Goal: Task Accomplishment & Management: Manage account settings

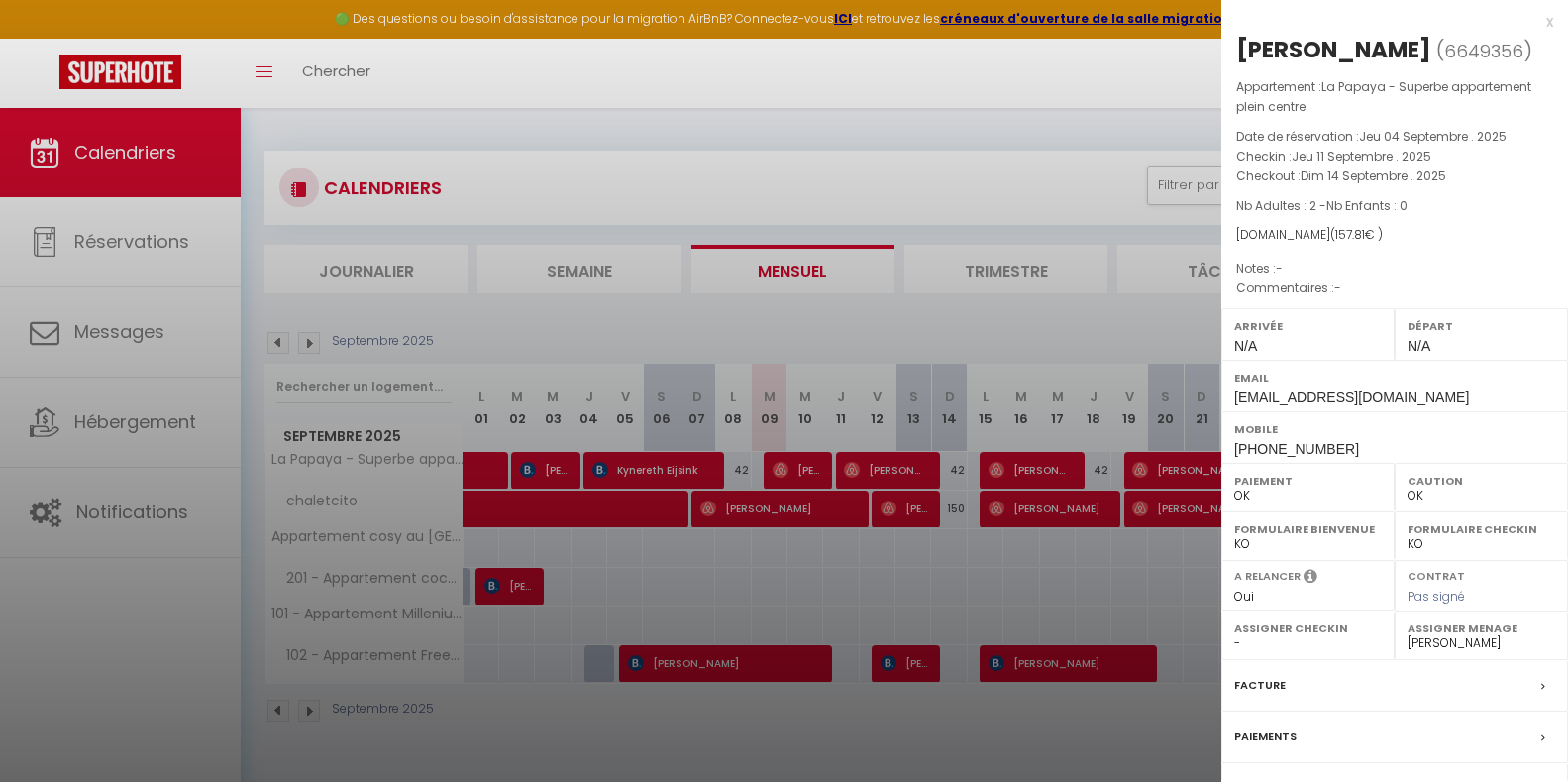
select select "0"
select select "41946"
click at [775, 464] on div at bounding box center [784, 391] width 1568 height 782
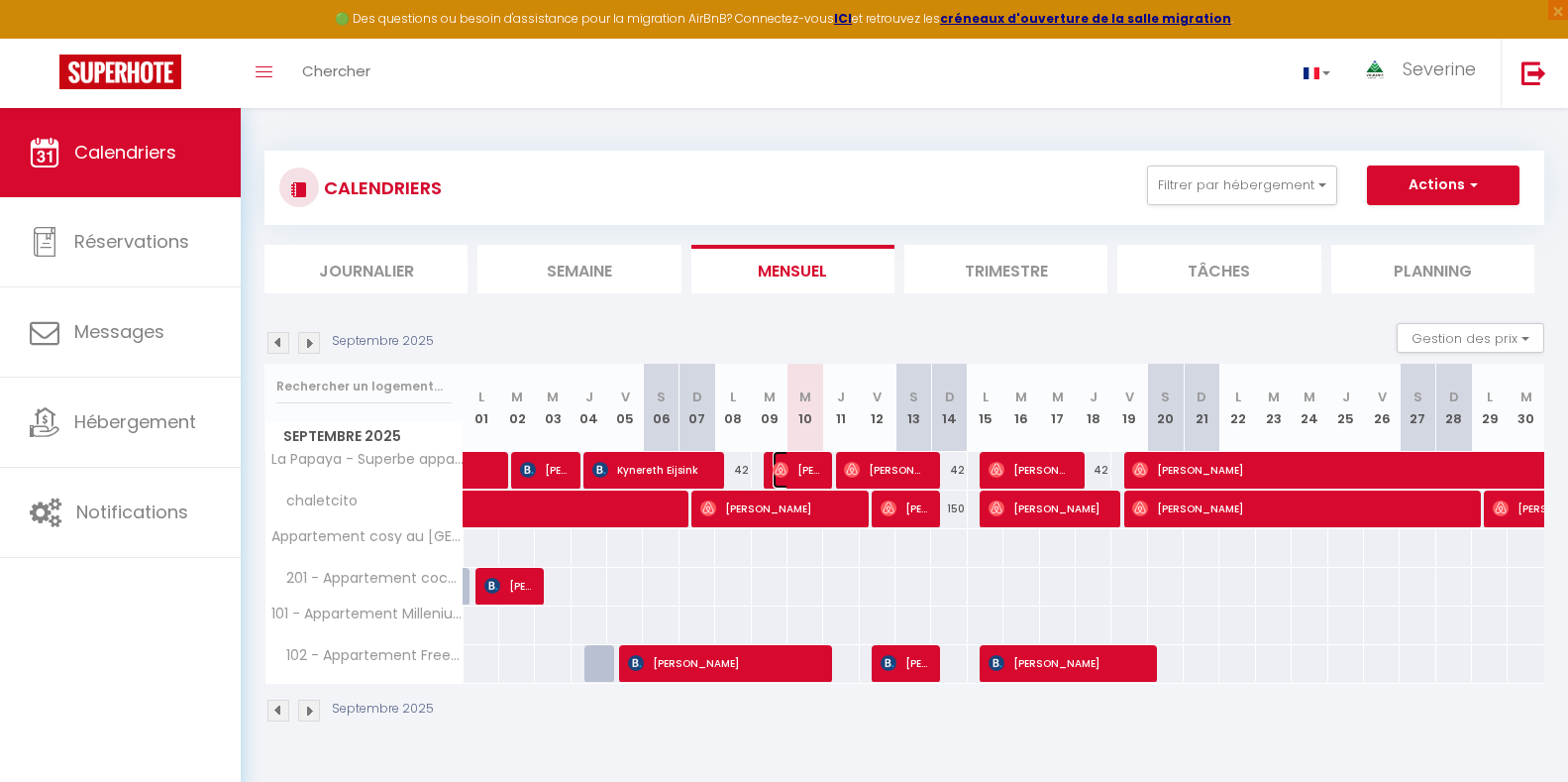
click at [775, 464] on img at bounding box center [781, 470] width 16 height 16
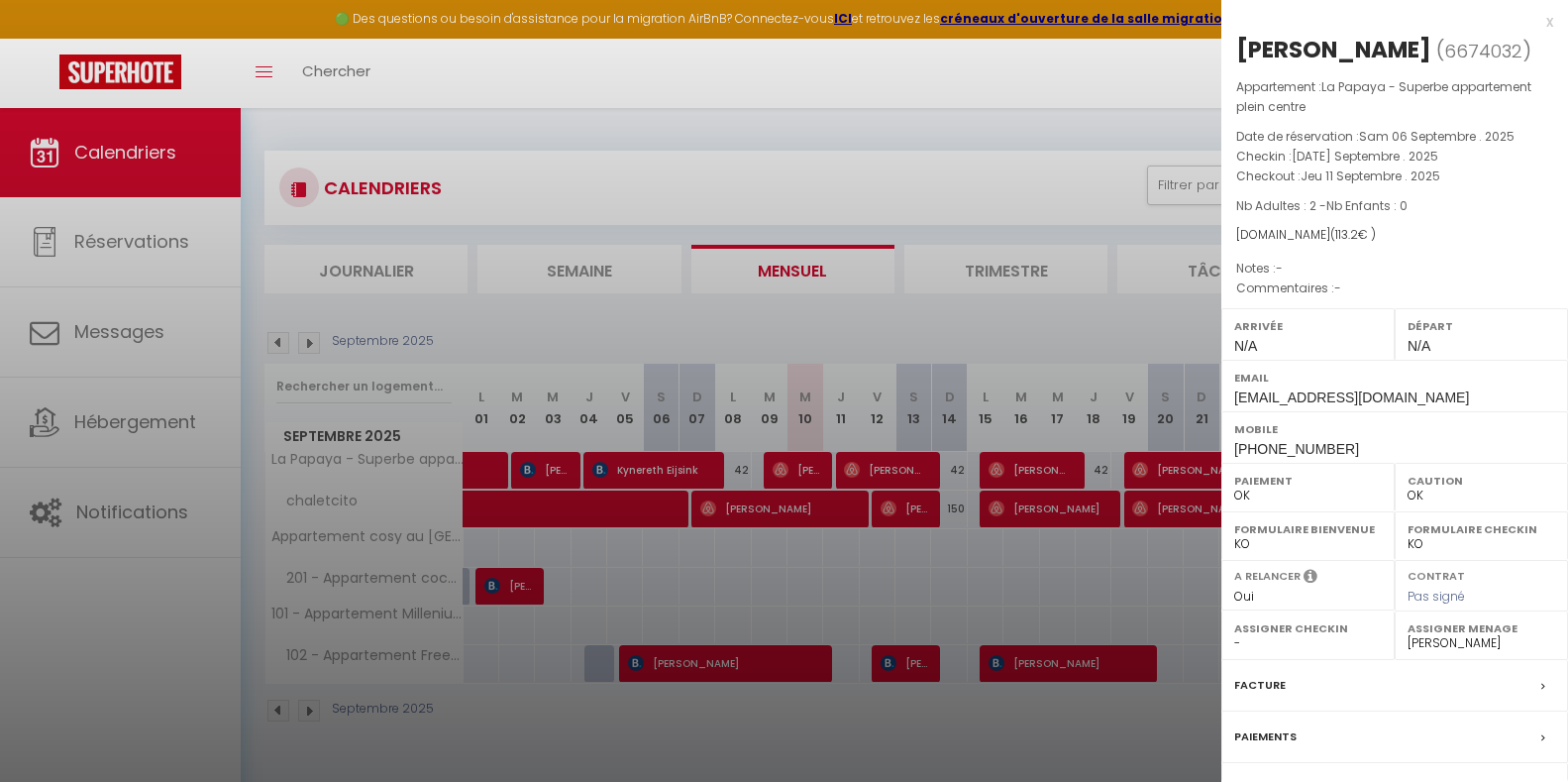
click at [776, 464] on div at bounding box center [784, 391] width 1568 height 782
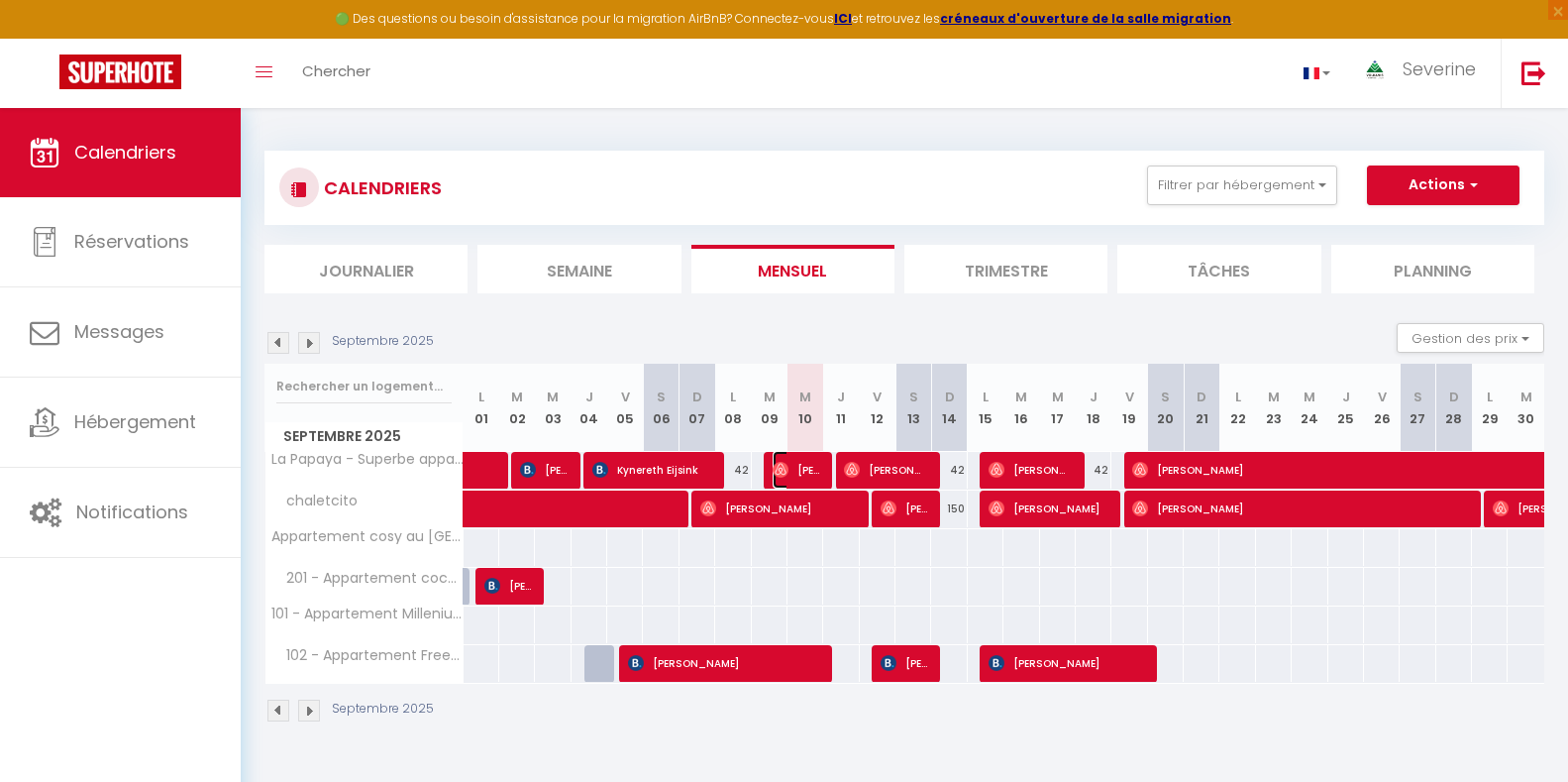
click at [778, 463] on img at bounding box center [781, 470] width 16 height 16
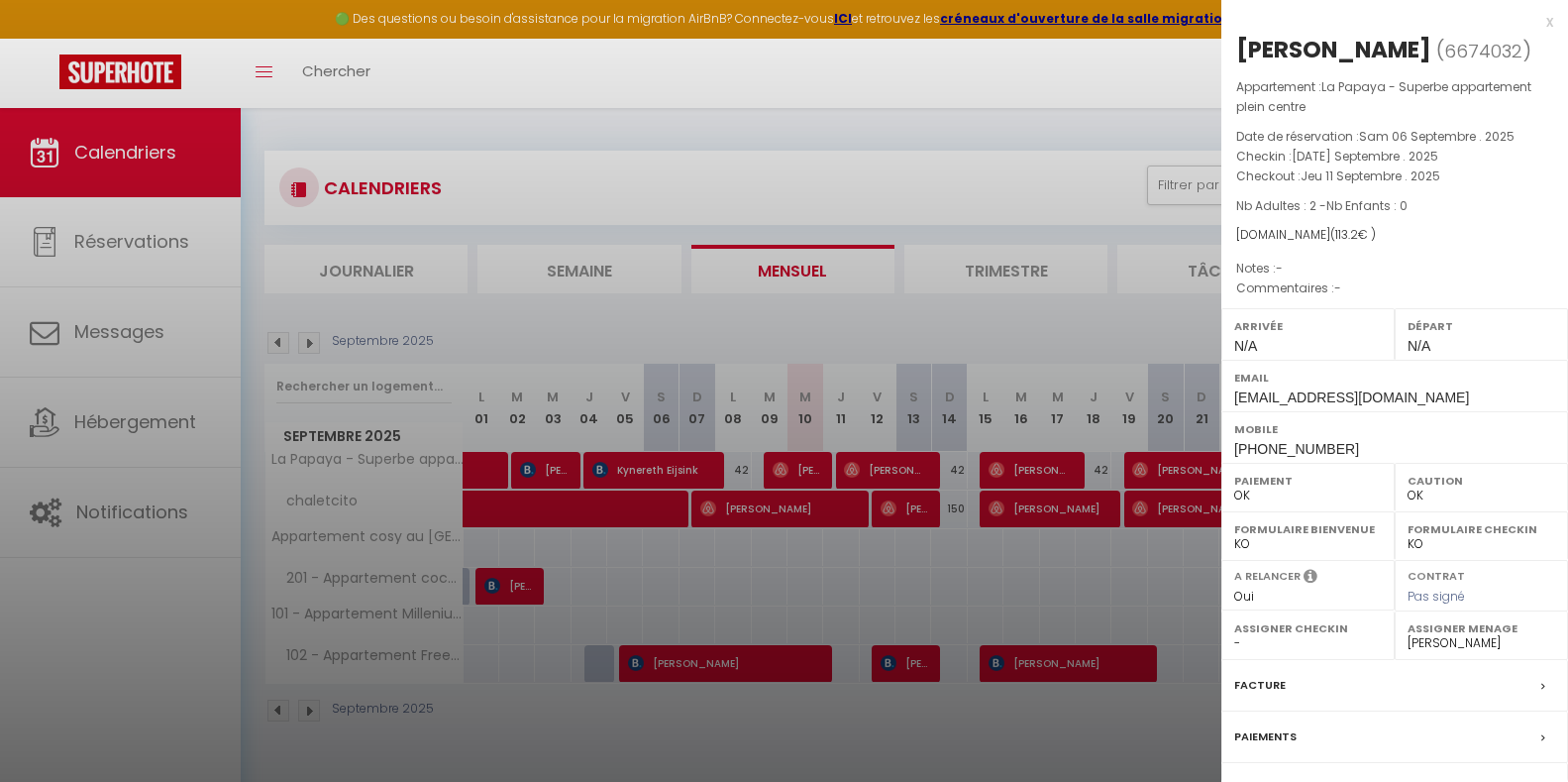
click at [827, 515] on div at bounding box center [784, 391] width 1568 height 782
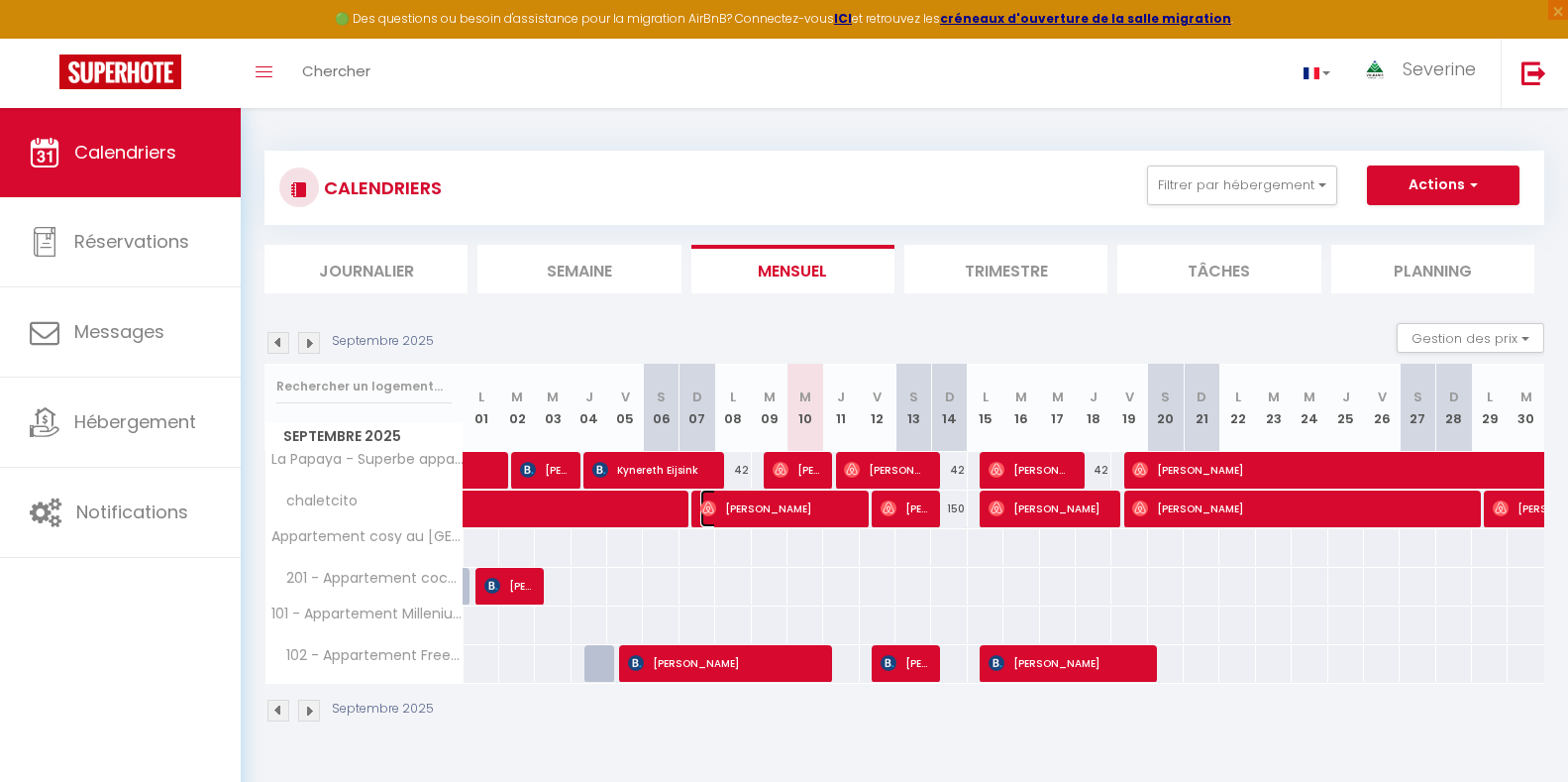
click at [827, 515] on span "[PERSON_NAME]" at bounding box center [778, 509] width 155 height 38
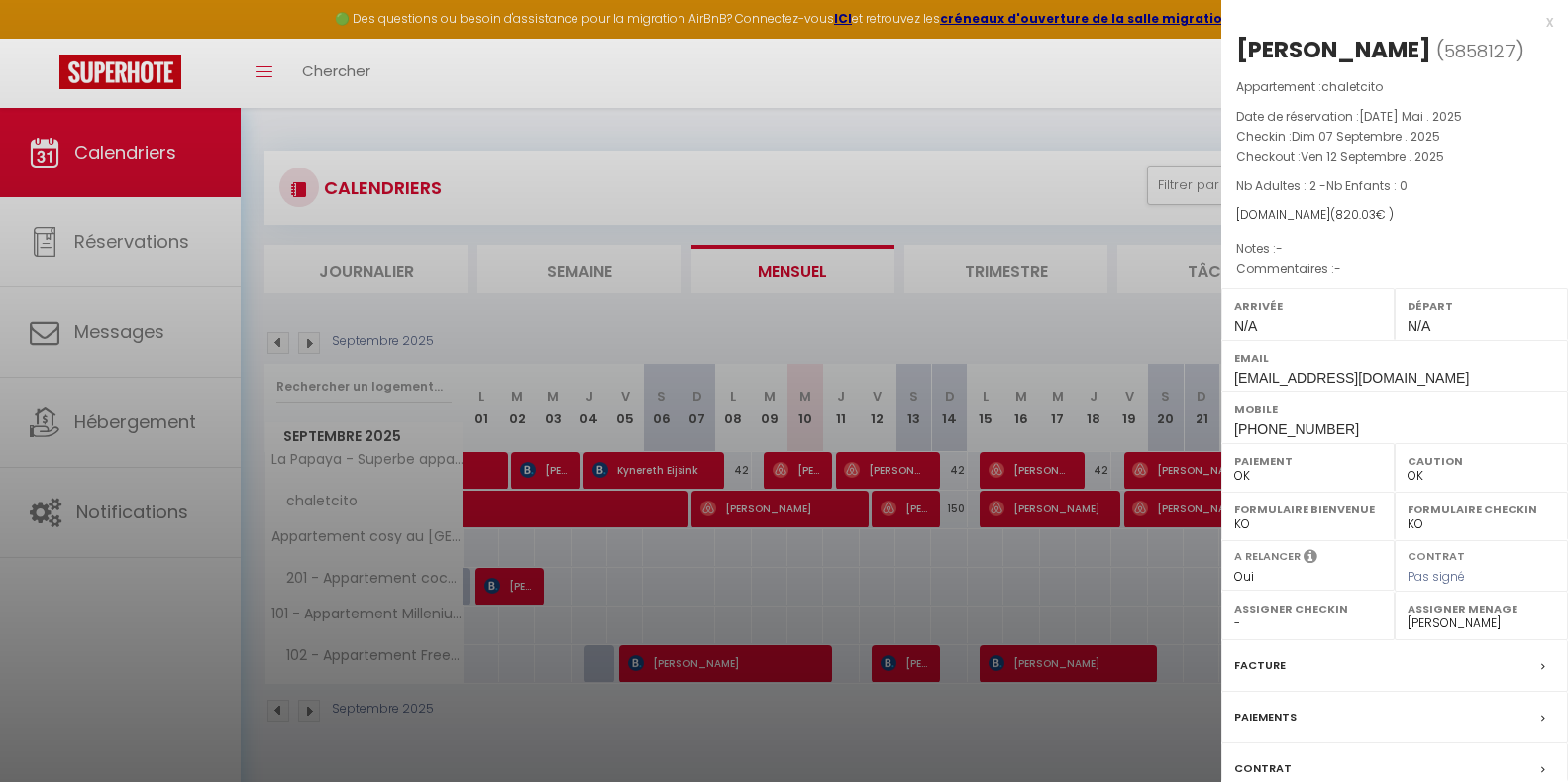
click at [811, 673] on div at bounding box center [784, 391] width 1568 height 782
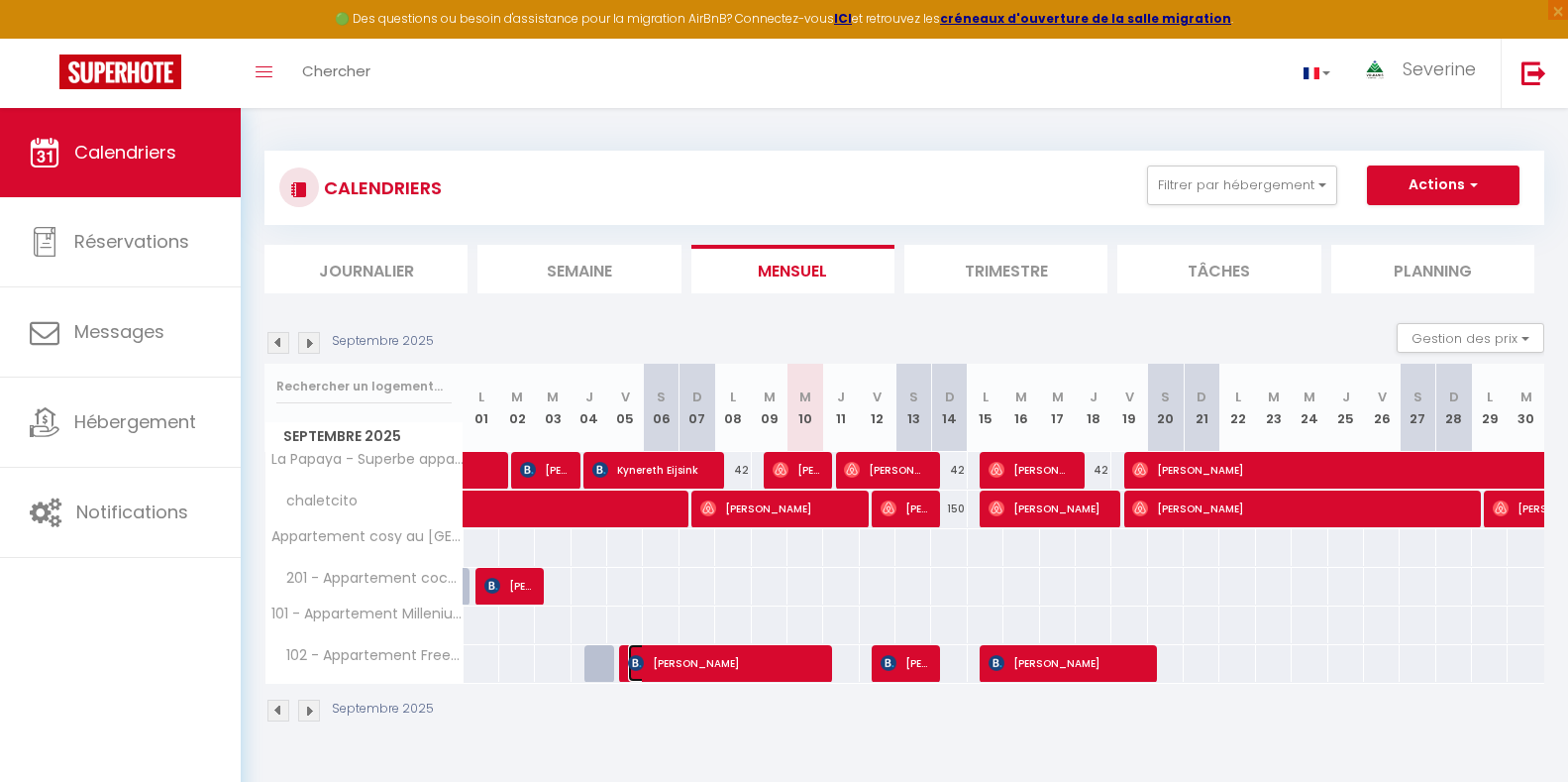
click at [811, 673] on span "[PERSON_NAME]" at bounding box center [723, 663] width 191 height 38
select select "KO"
select select
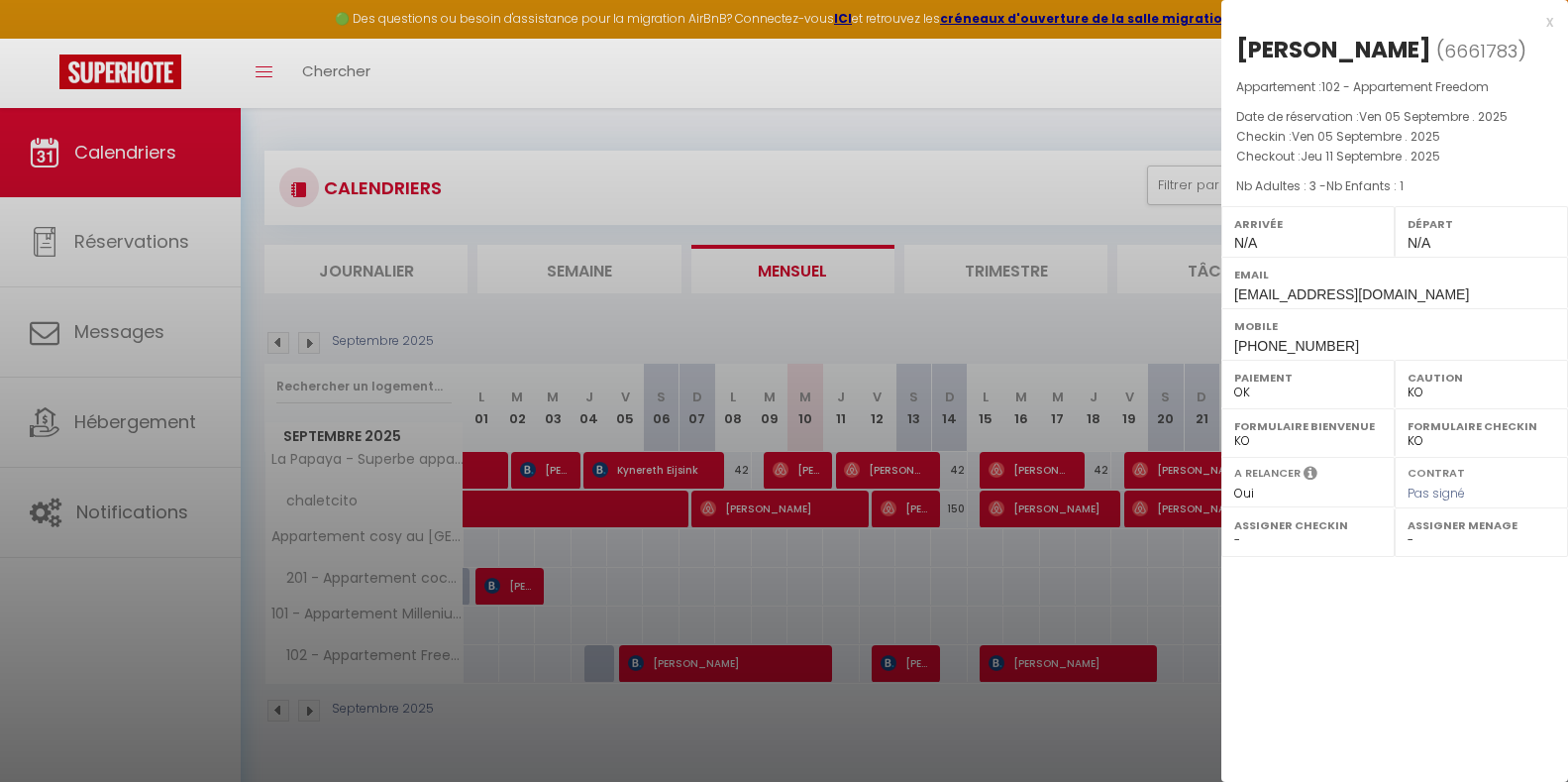
click at [888, 475] on div at bounding box center [784, 391] width 1568 height 782
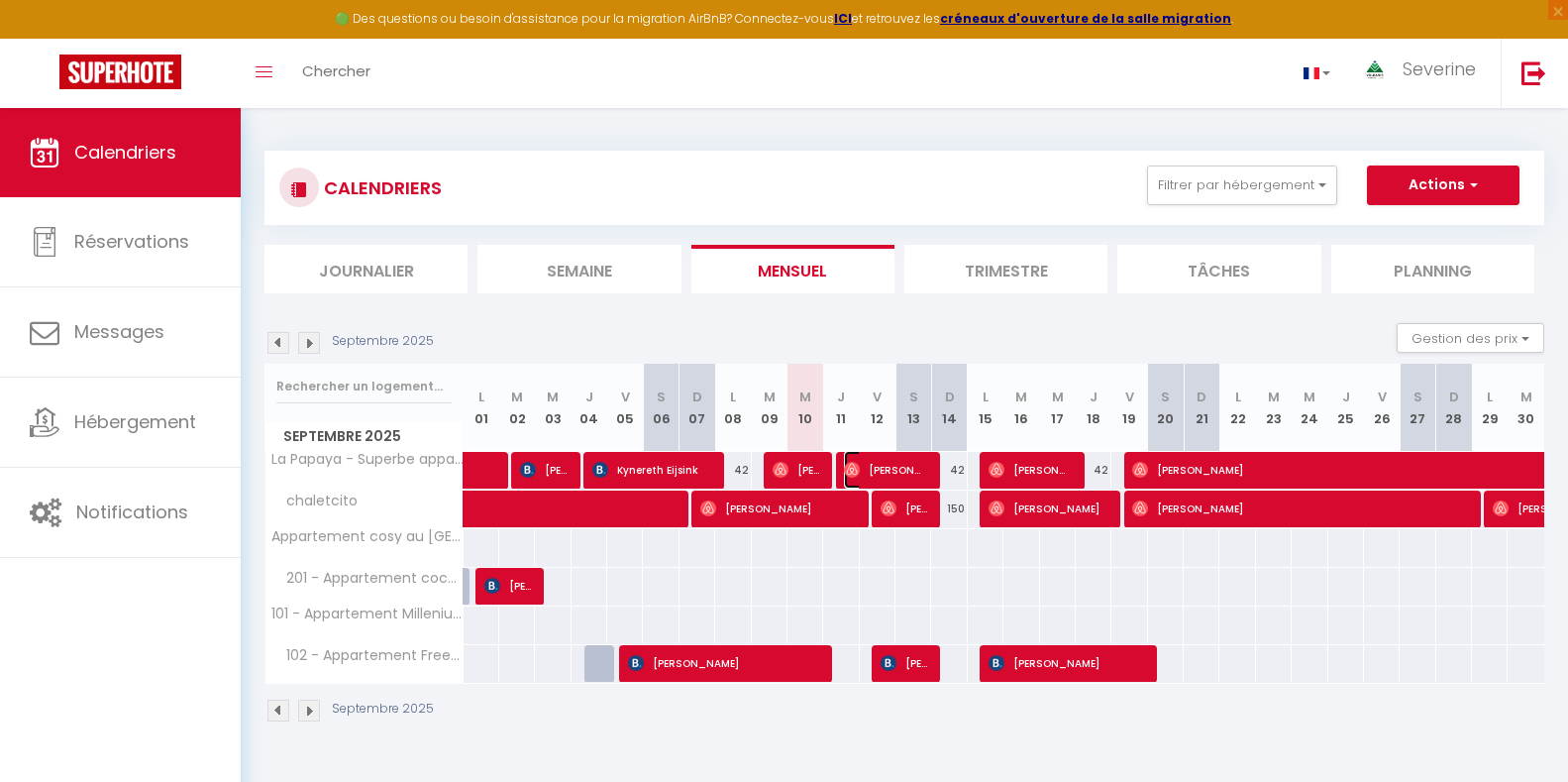
click at [889, 474] on span "[PERSON_NAME]" at bounding box center [886, 470] width 83 height 38
select select "OK"
select select "41946"
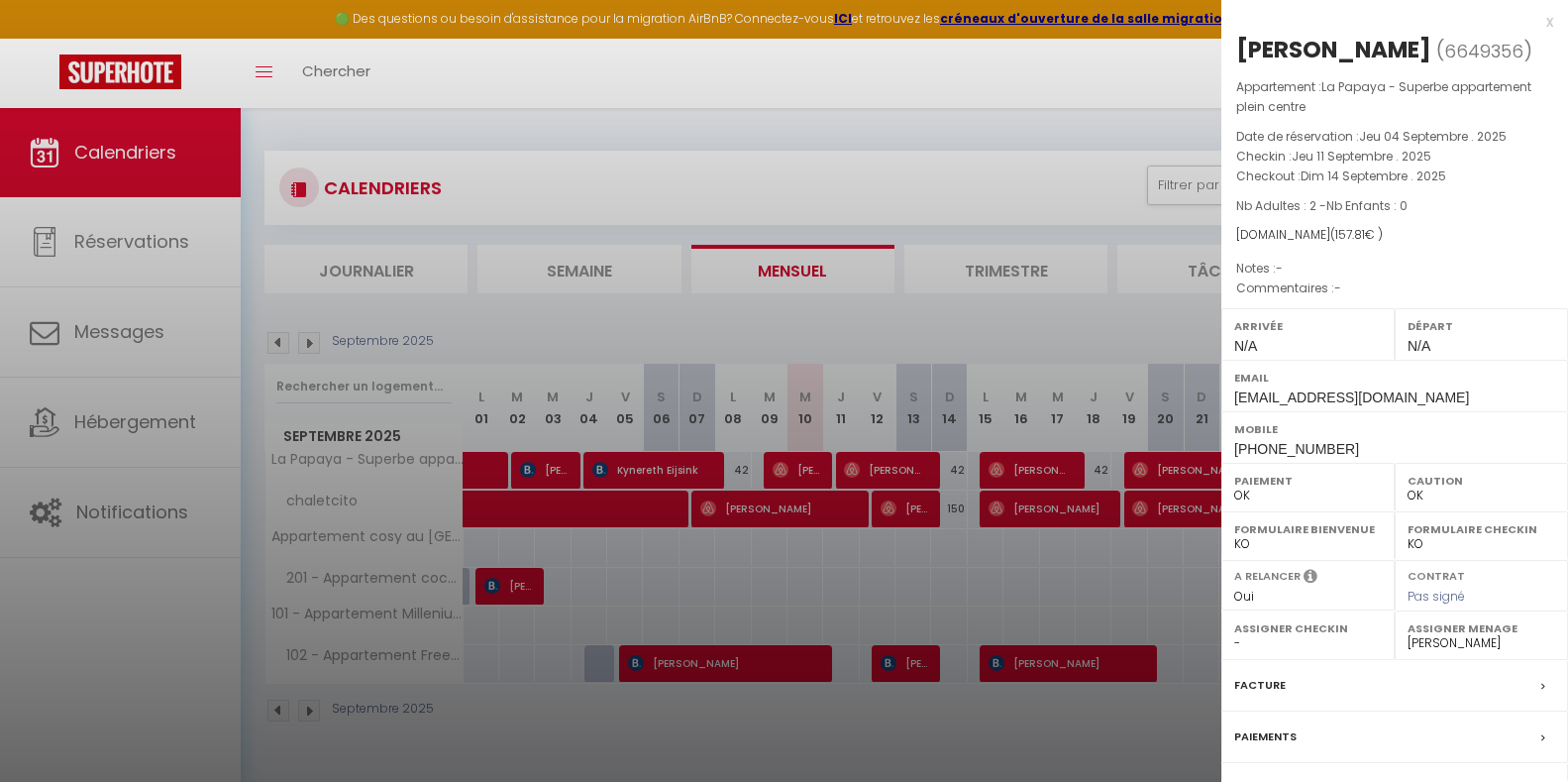
click at [915, 669] on div at bounding box center [784, 391] width 1568 height 782
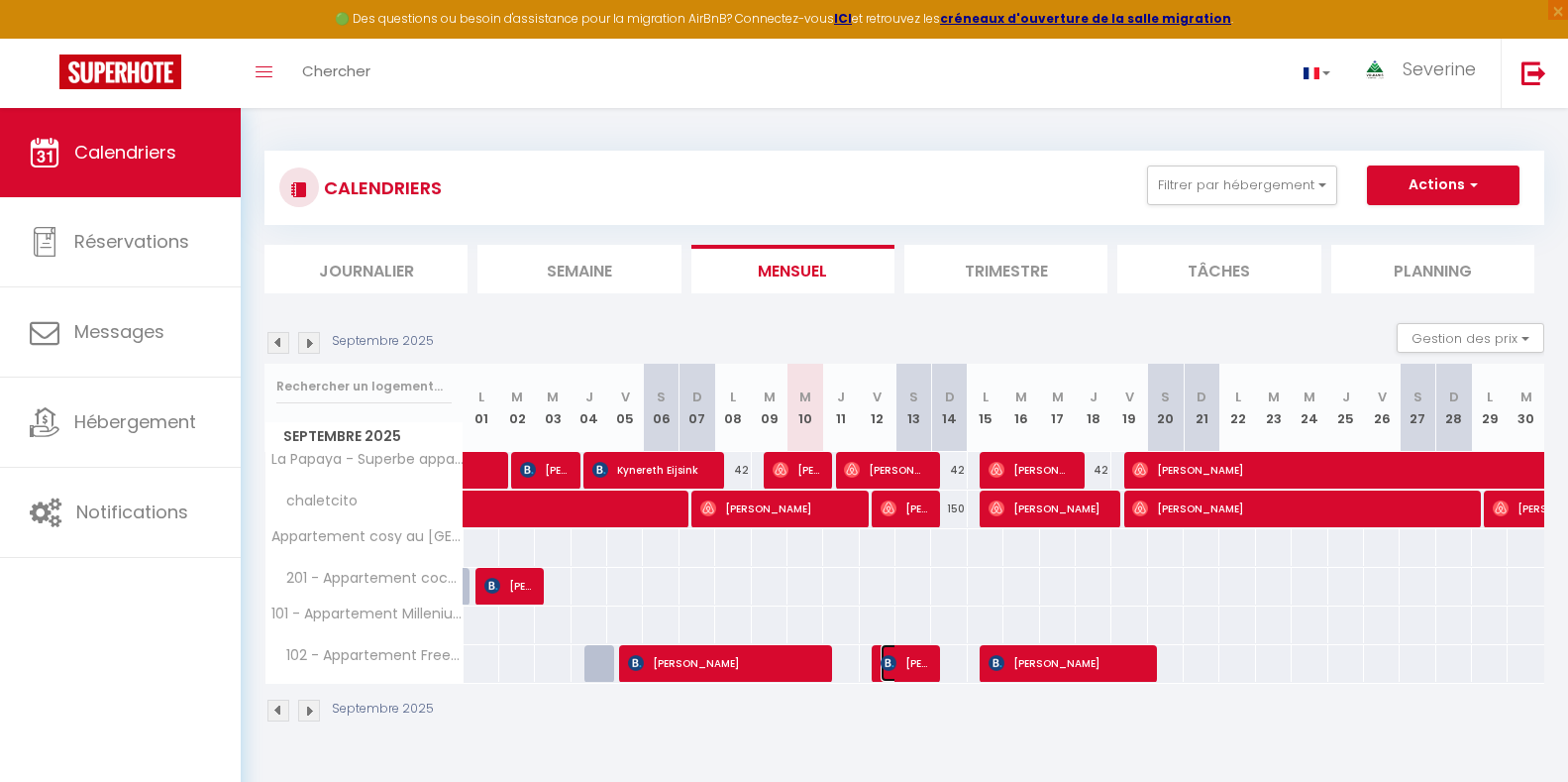
click at [915, 669] on span "[PERSON_NAME]" at bounding box center [905, 663] width 48 height 38
select select "KO"
select select
